Goal: Information Seeking & Learning: Learn about a topic

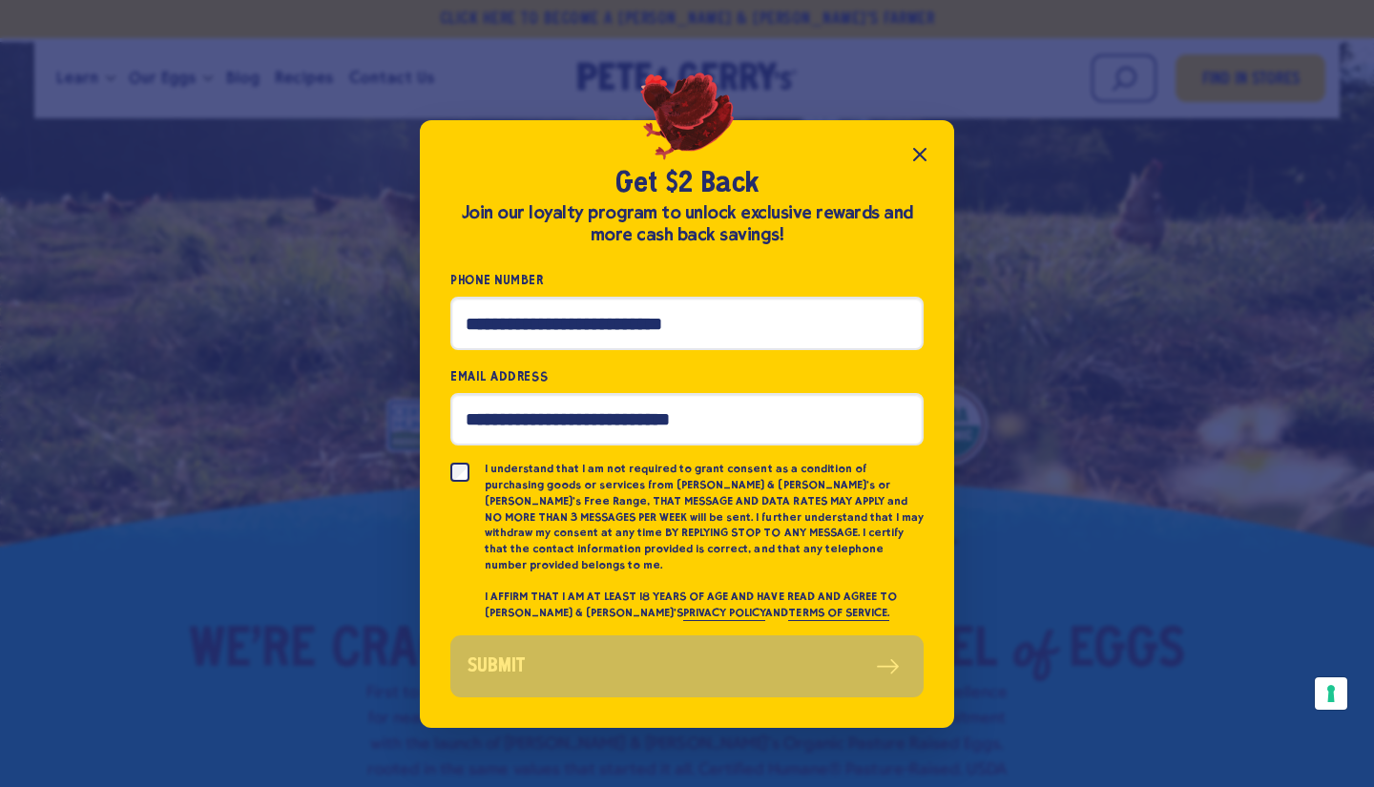
click at [919, 160] on icon "Close popup" at bounding box center [919, 154] width 11 height 11
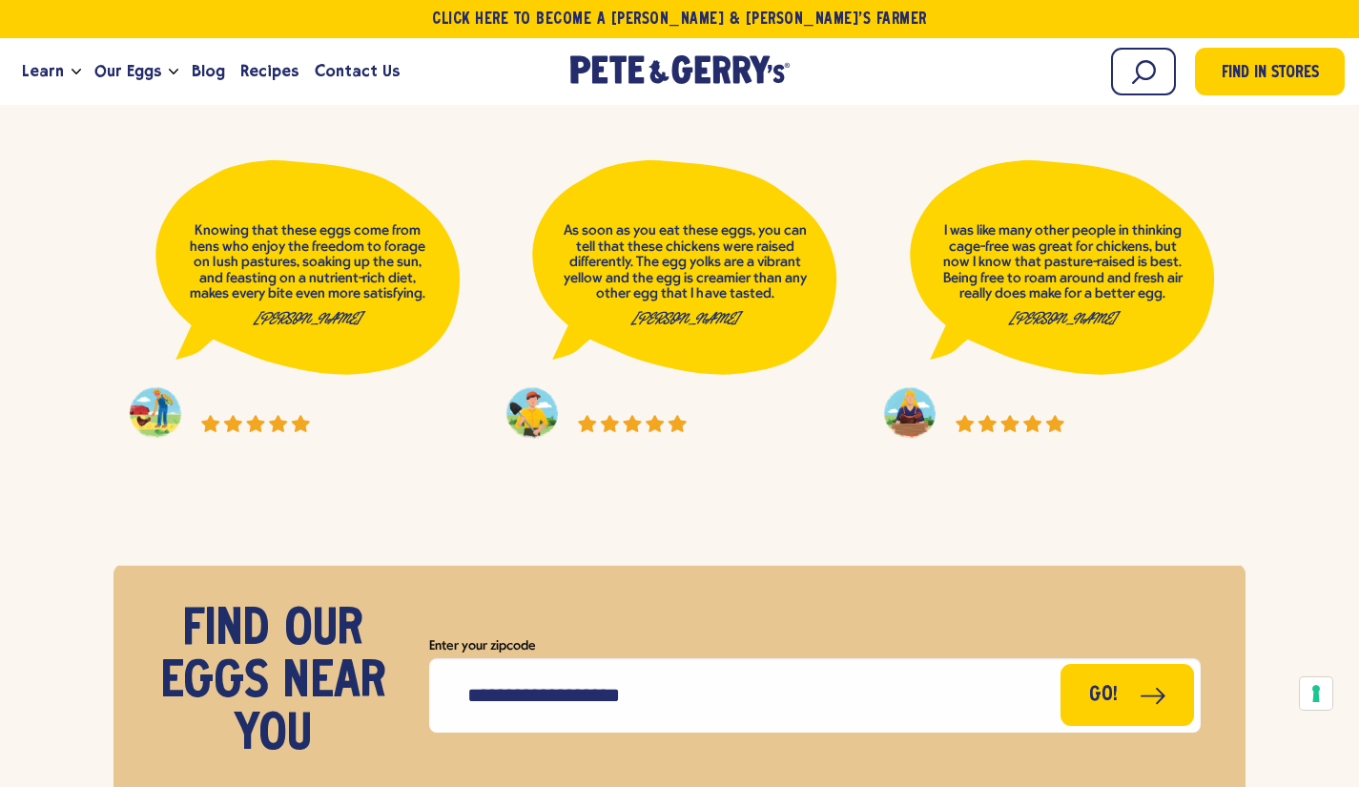
scroll to position [7973, 0]
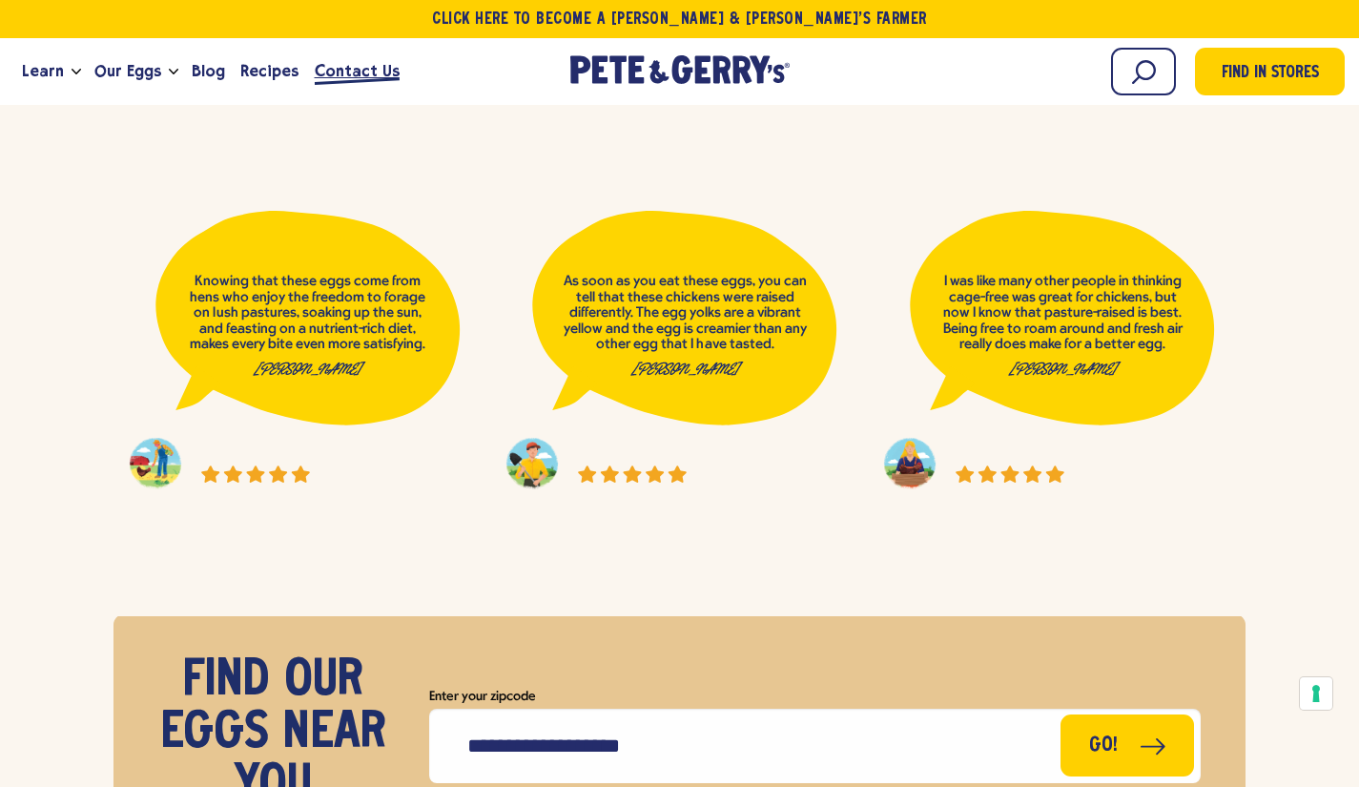
click at [337, 73] on span "Contact Us" at bounding box center [357, 71] width 85 height 24
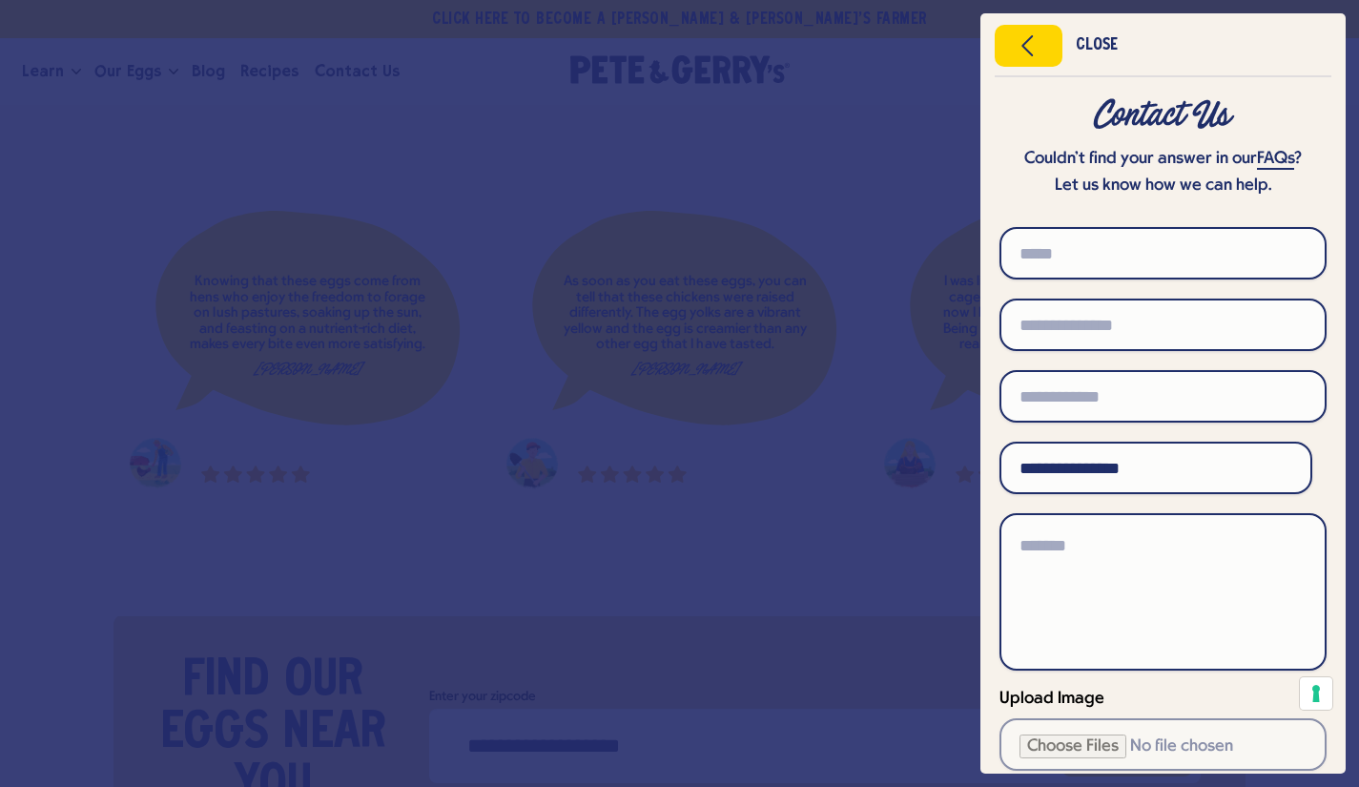
click at [131, 295] on div at bounding box center [679, 393] width 1359 height 787
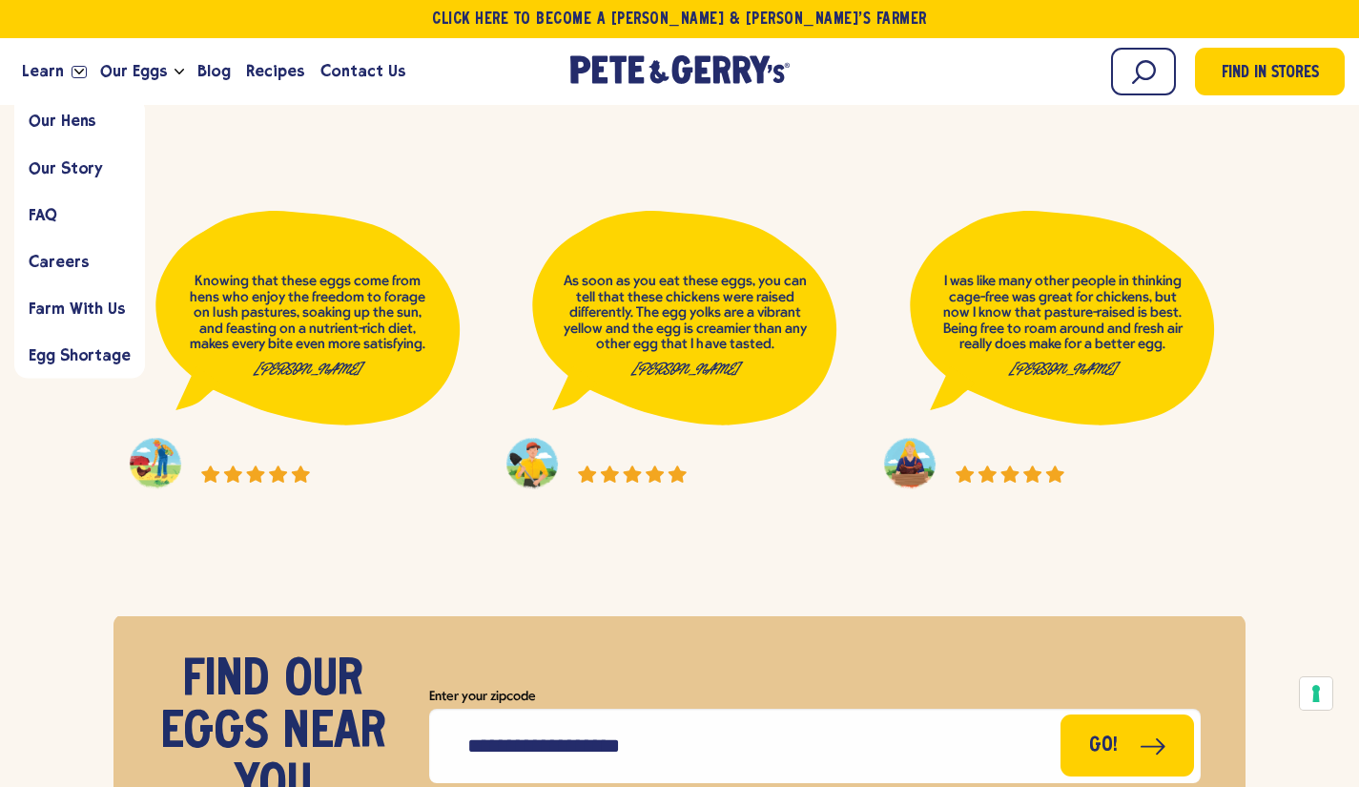
click at [75, 72] on icon "Open the dropdown menu for Learn" at bounding box center [79, 72] width 10 height 6
click at [54, 155] on link "Our Story" at bounding box center [79, 167] width 131 height 47
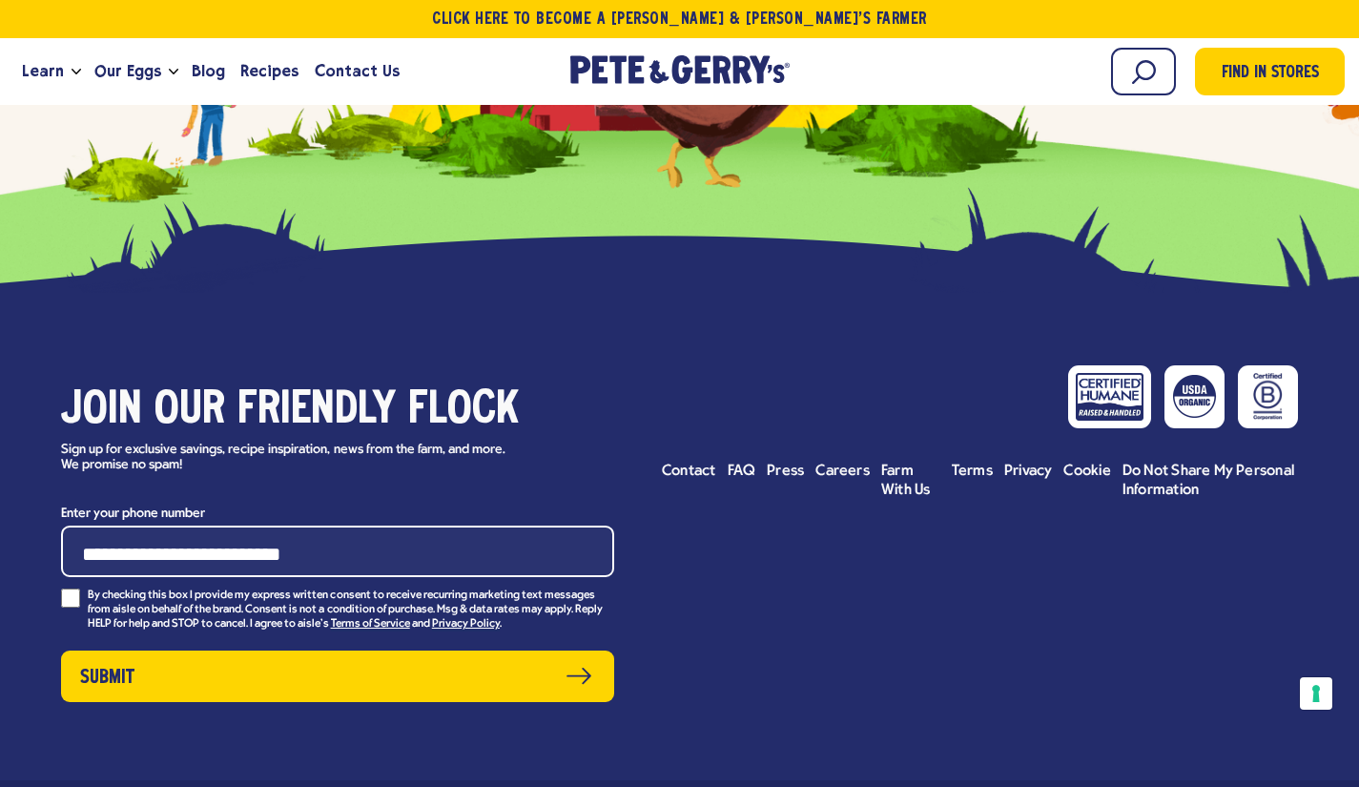
scroll to position [8435, 0]
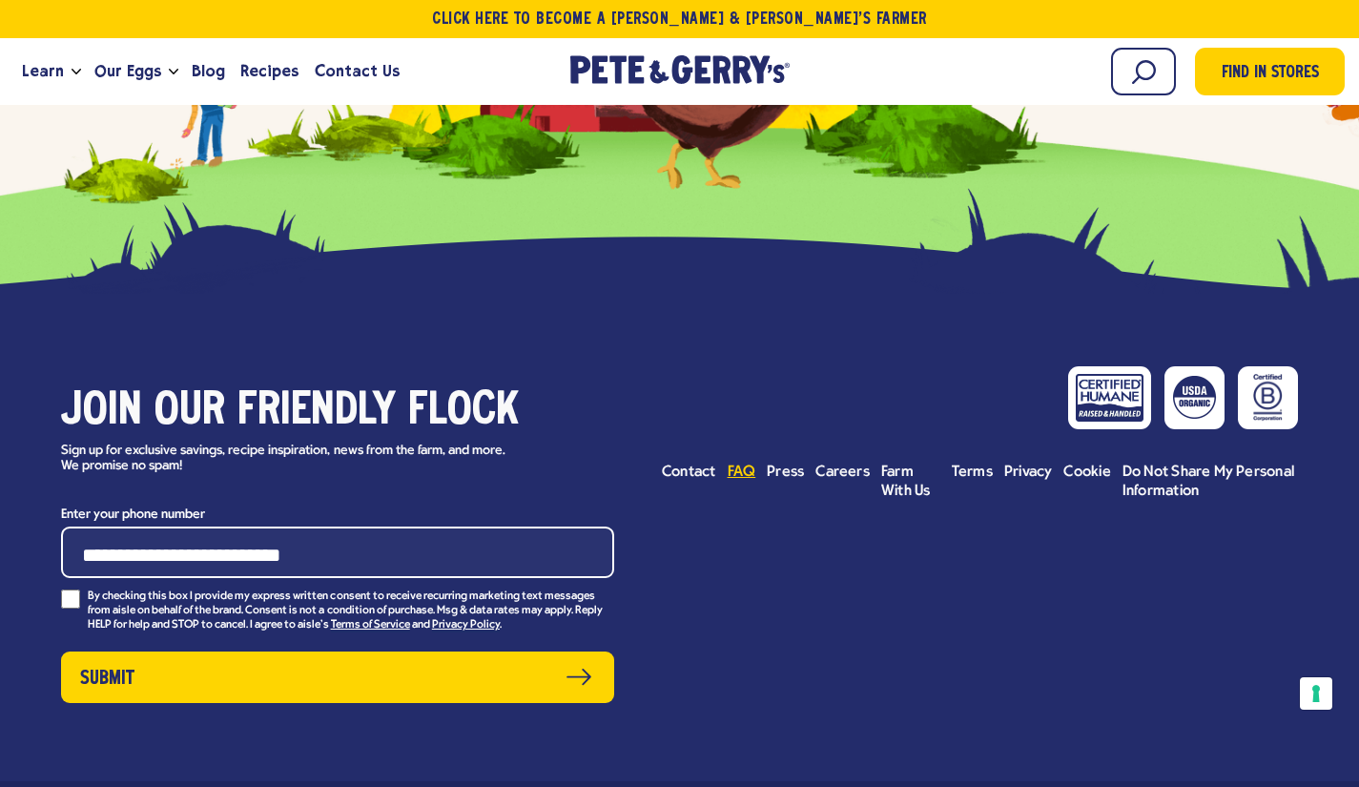
click at [737, 465] on span "FAQ" at bounding box center [742, 472] width 29 height 15
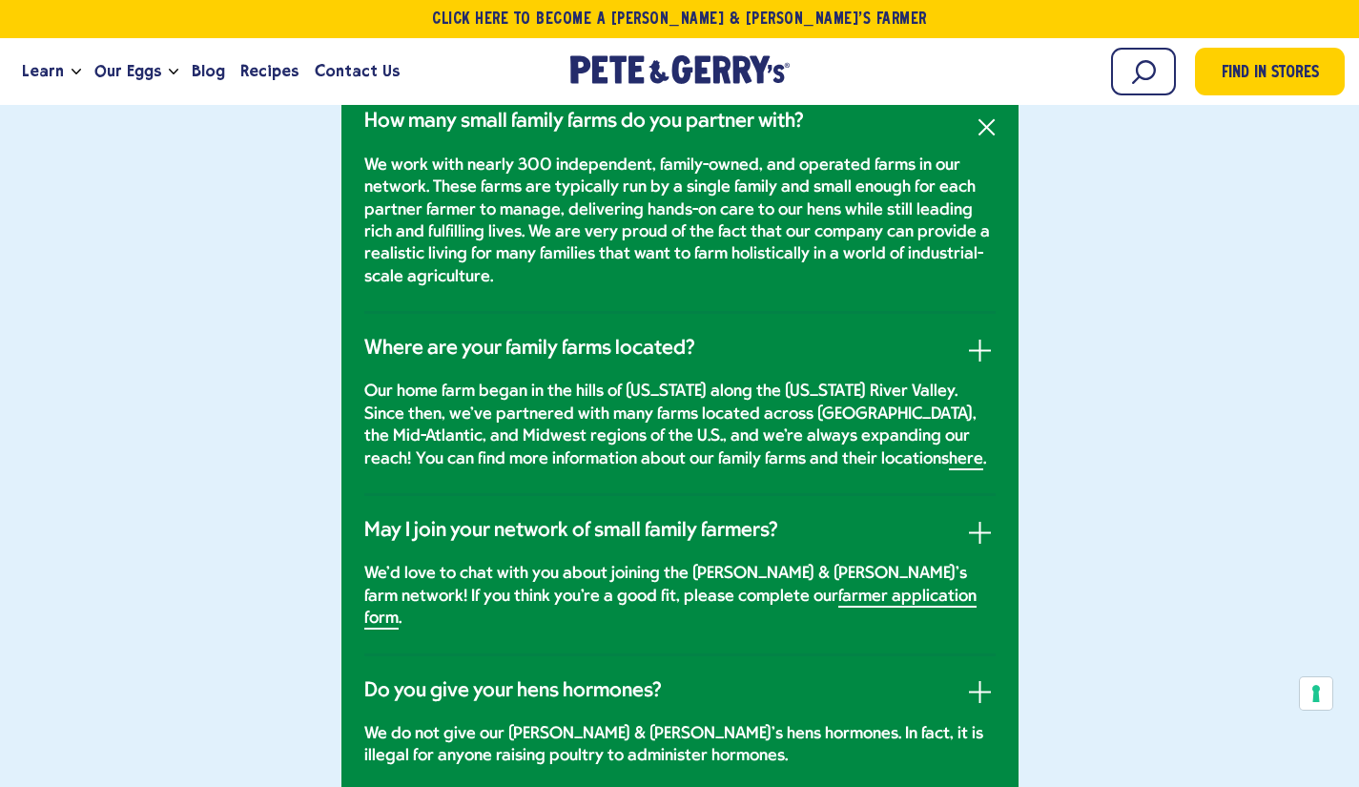
scroll to position [1119, 0]
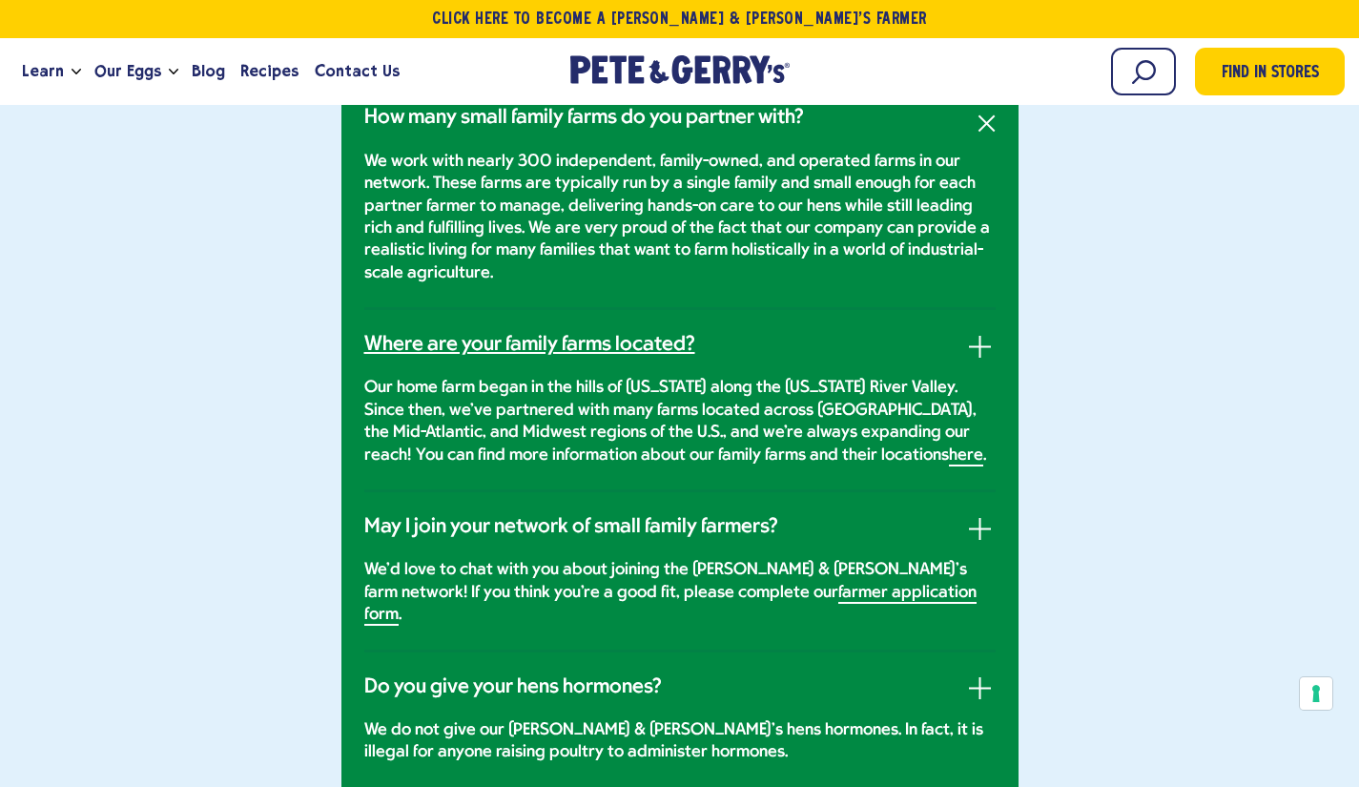
click at [429, 358] on h3 "Where are your family farms located?" at bounding box center [529, 345] width 331 height 25
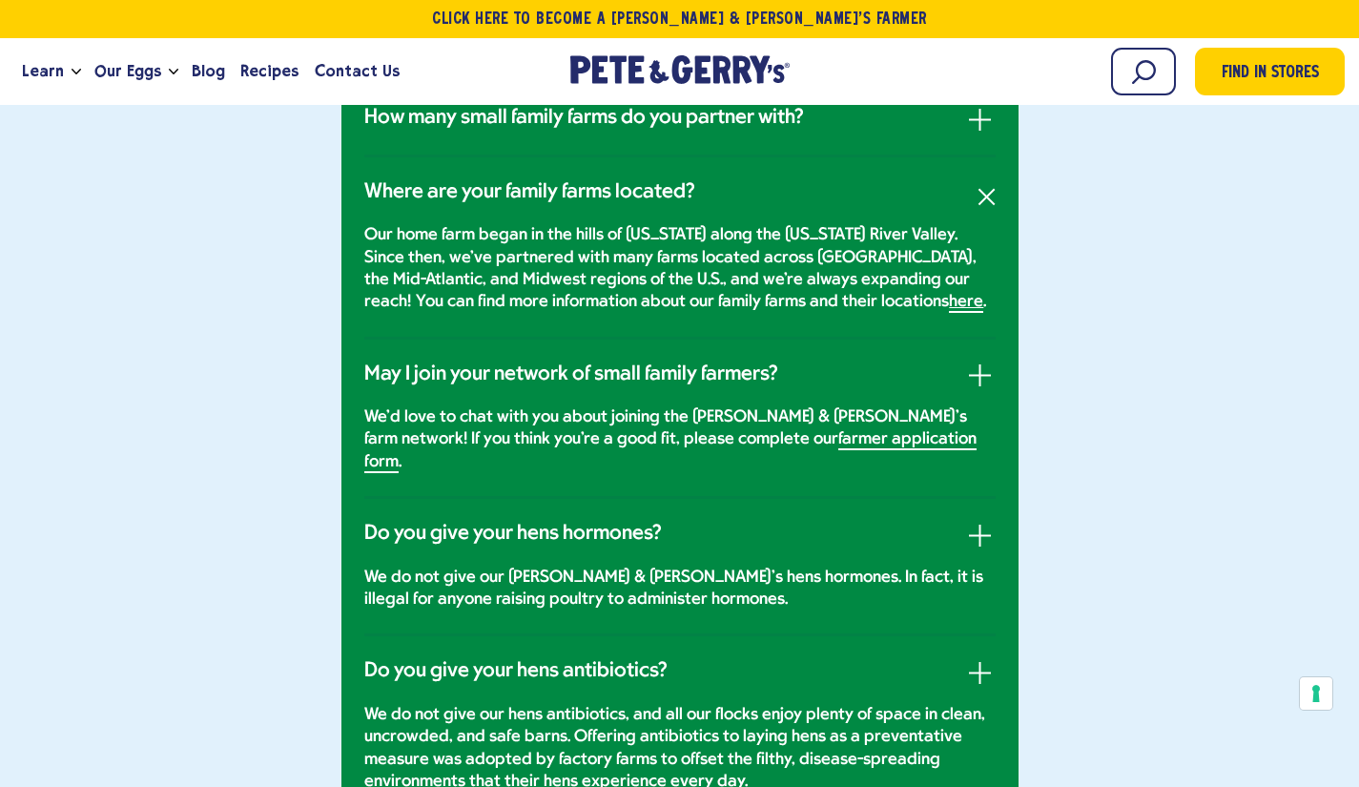
click at [949, 313] on link "here" at bounding box center [966, 303] width 34 height 20
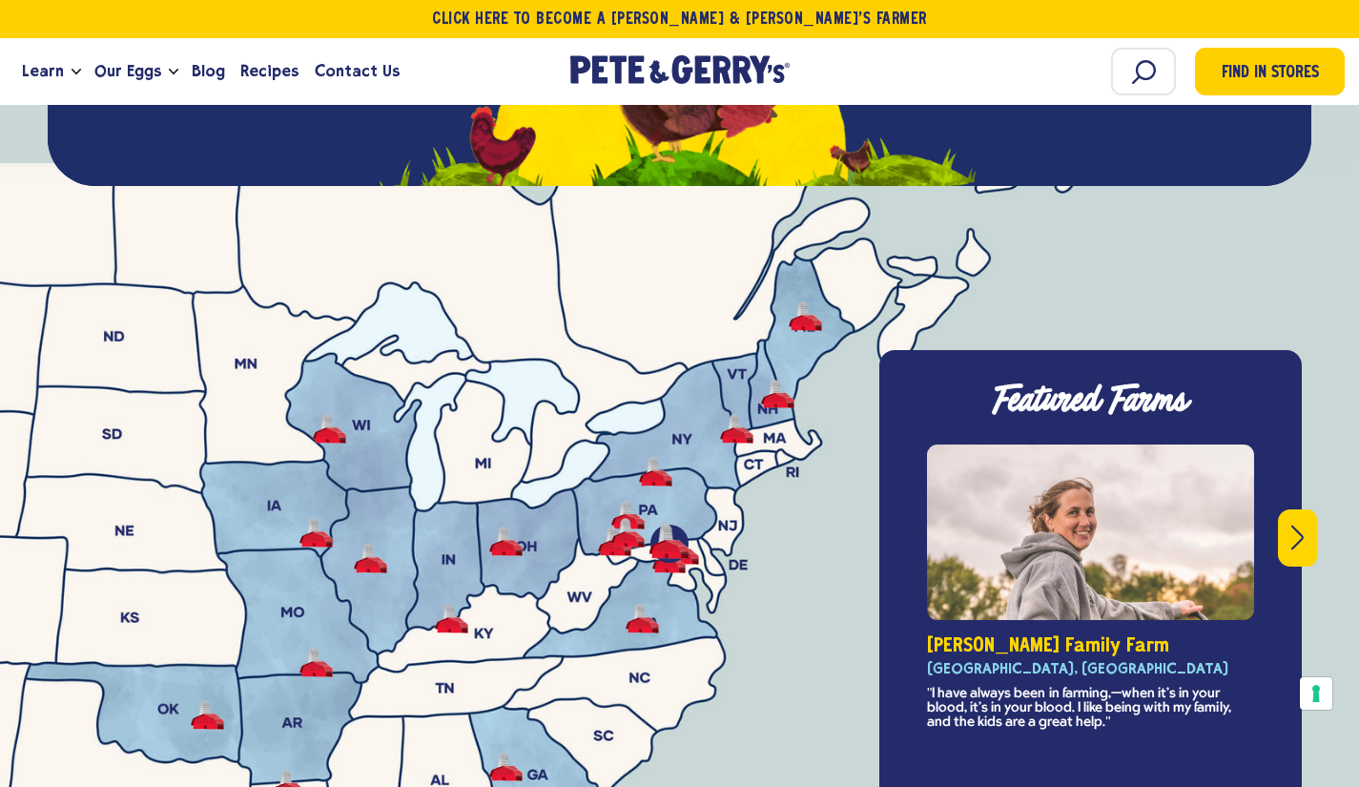
scroll to position [6748, 0]
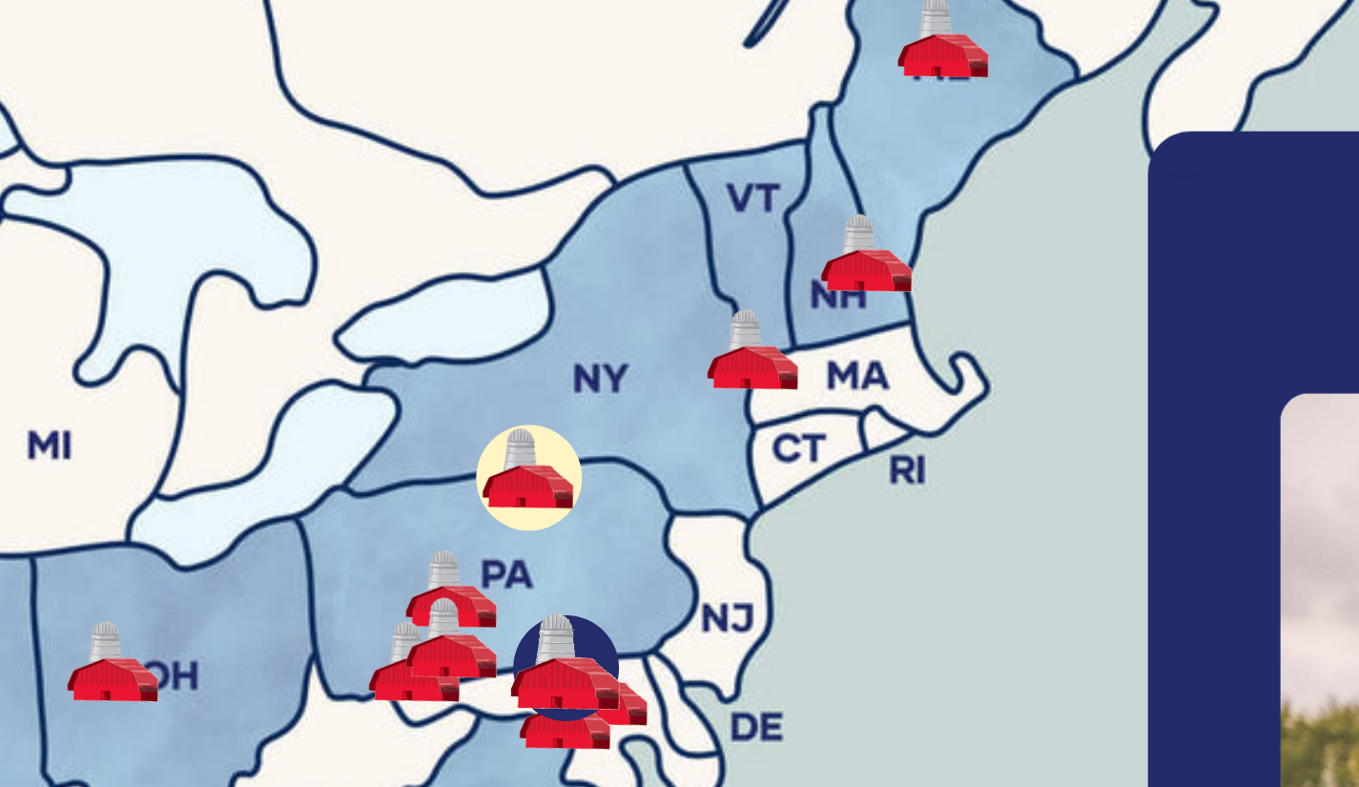
click at [653, 461] on button "-" at bounding box center [655, 476] width 33 height 30
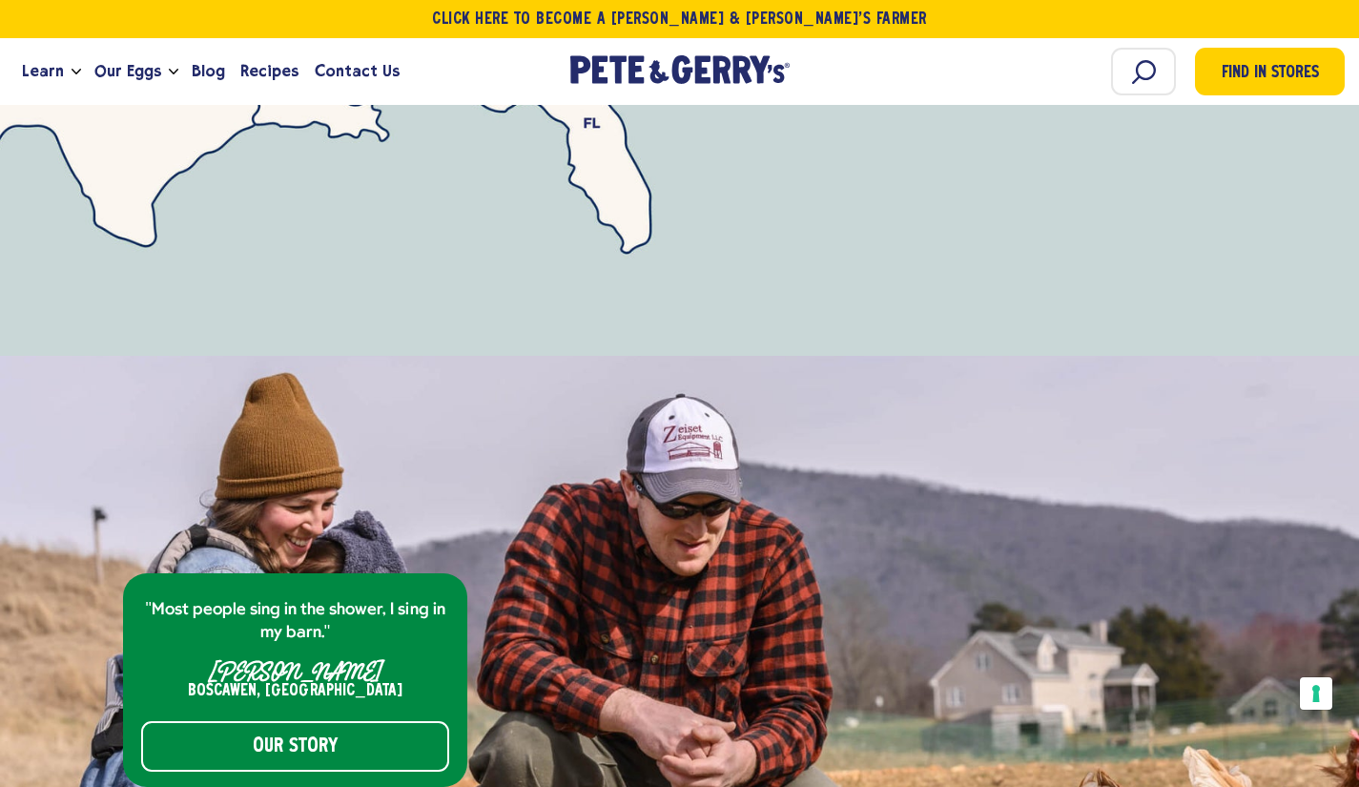
scroll to position [6675, 0]
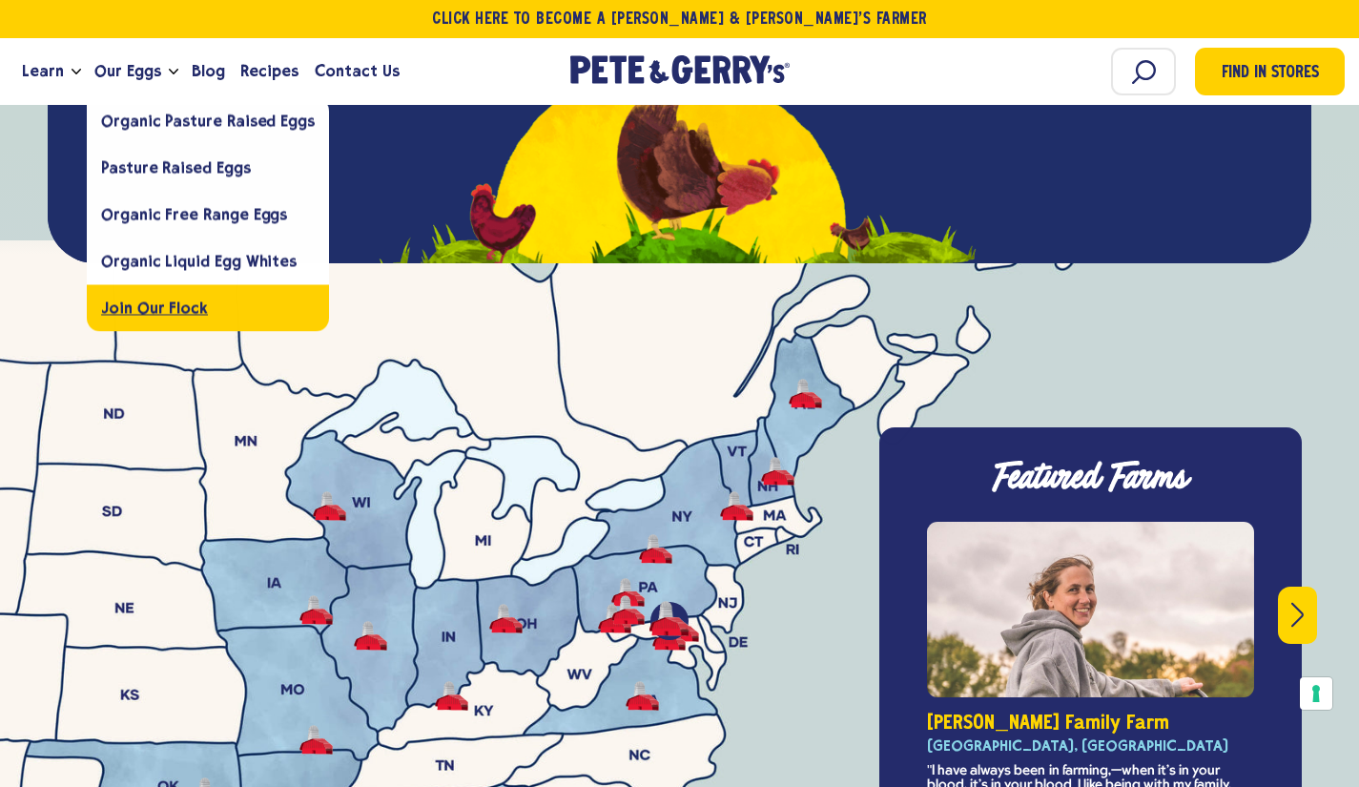
click at [165, 302] on span "Join Our Flock" at bounding box center [154, 308] width 107 height 18
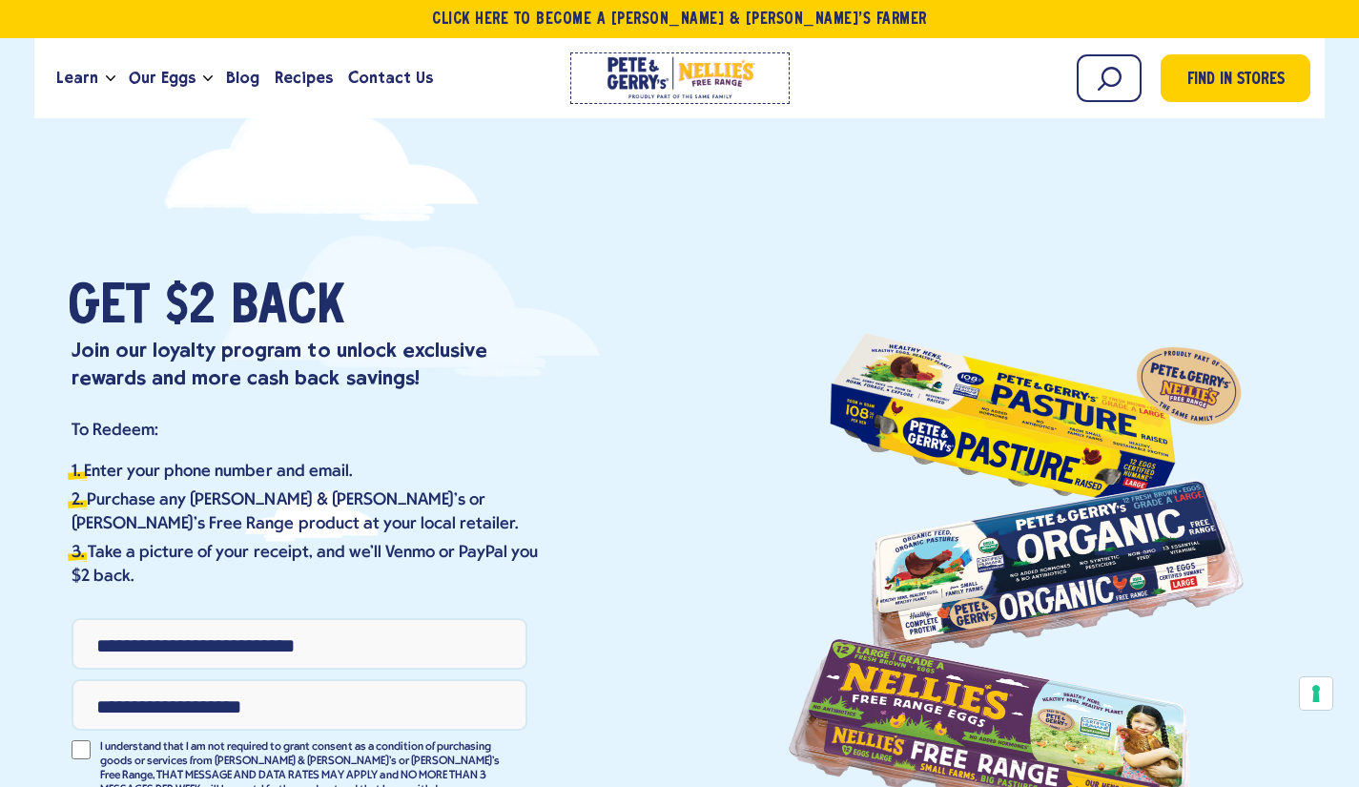
click at [625, 88] on link at bounding box center [679, 78] width 219 height 52
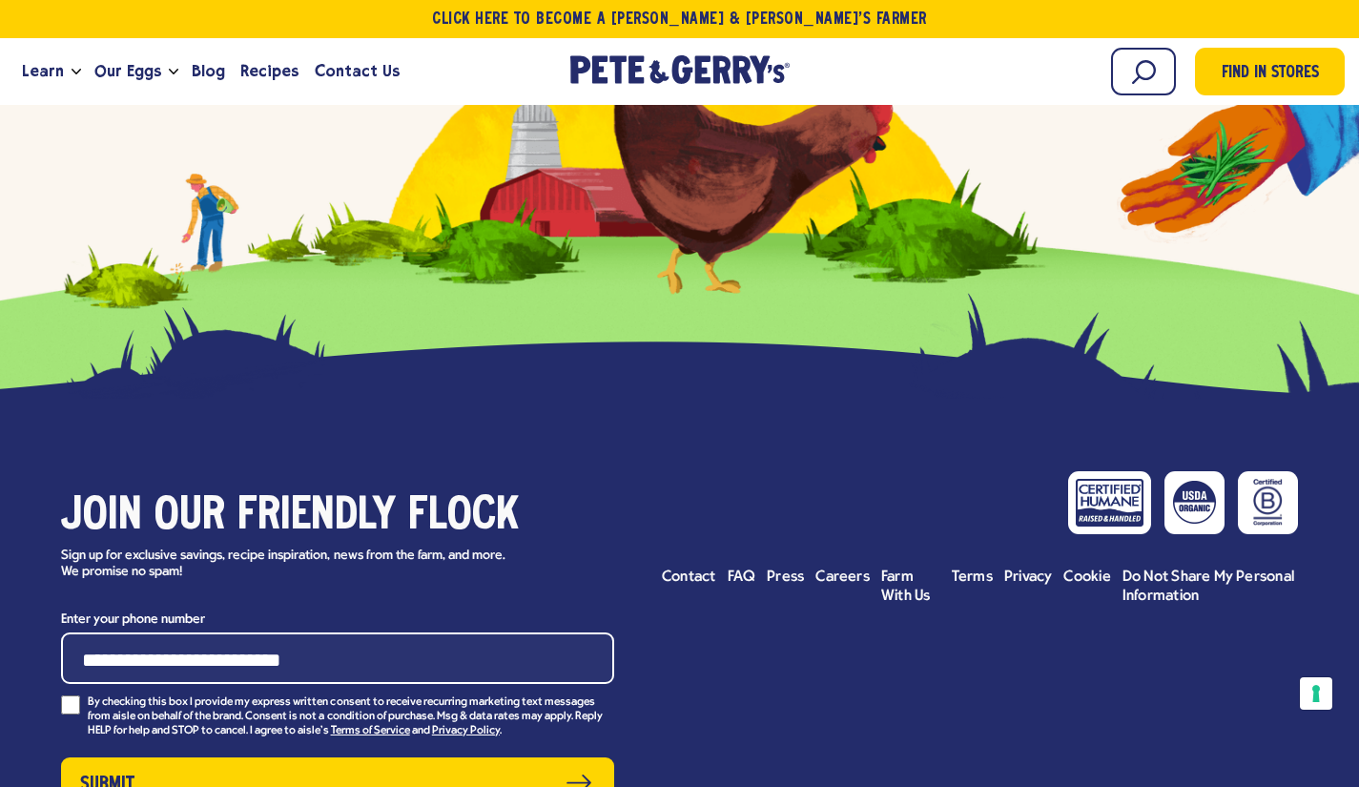
scroll to position [8952, 0]
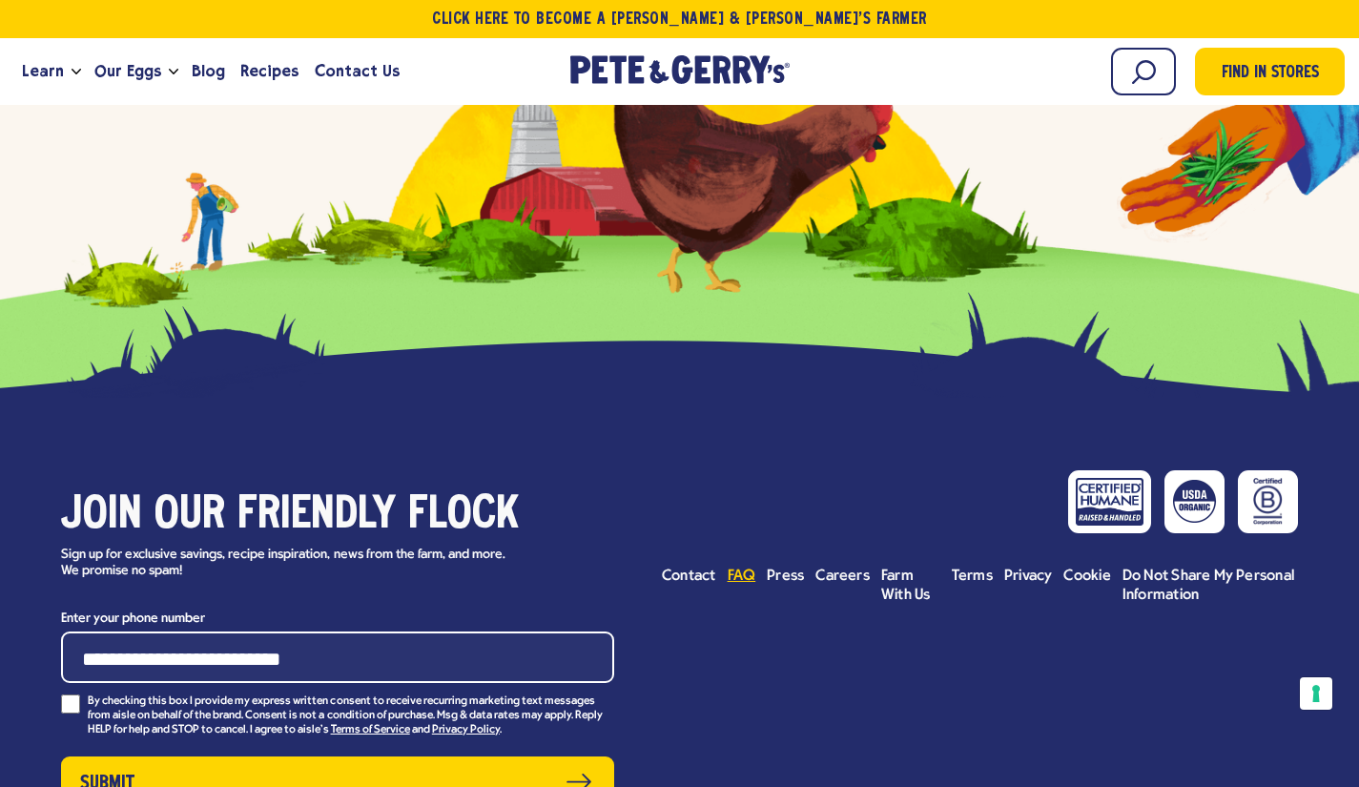
click at [734, 569] on span "FAQ" at bounding box center [742, 576] width 29 height 15
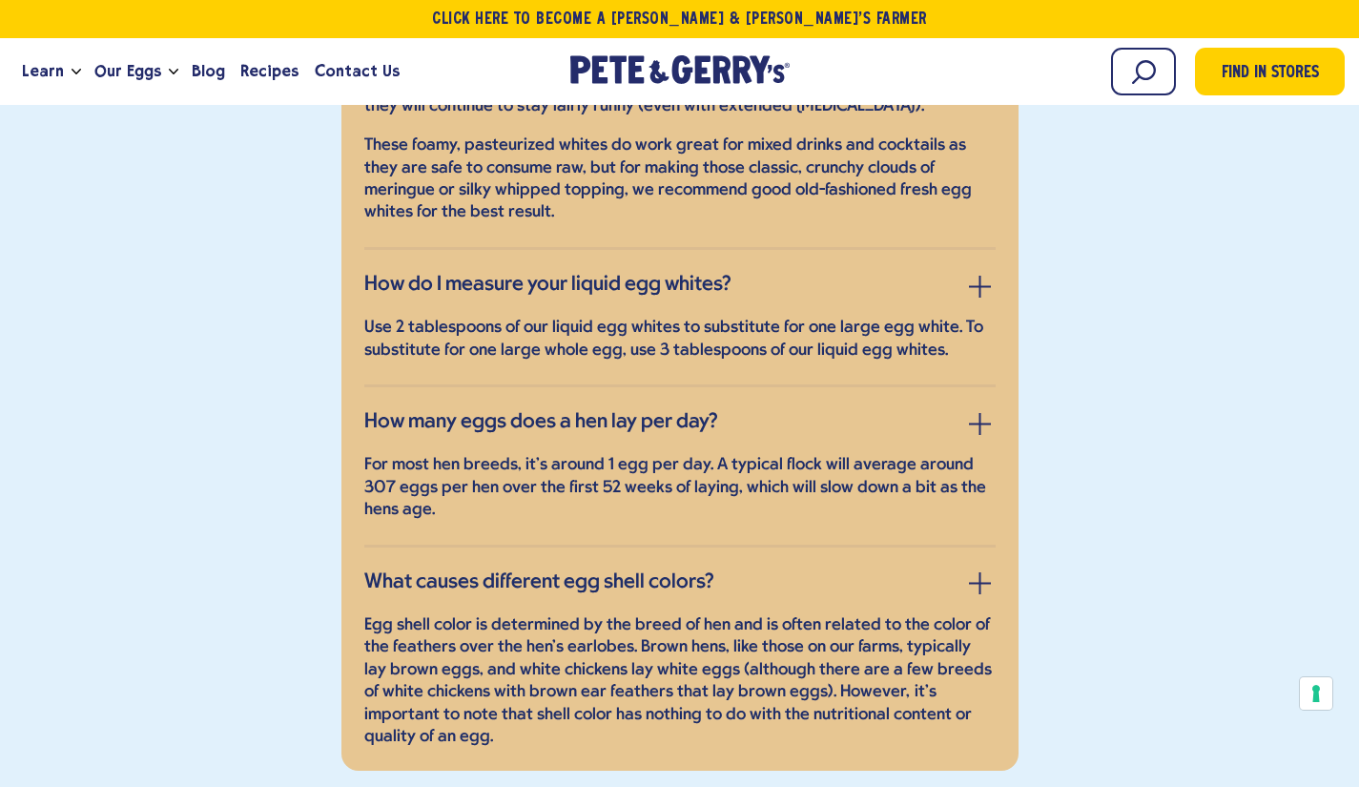
scroll to position [9395, 0]
